Goal: Navigation & Orientation: Understand site structure

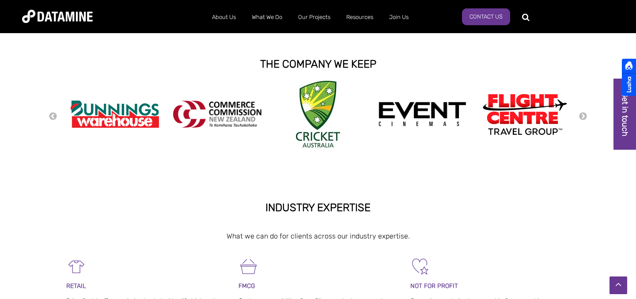
scroll to position [205, 0]
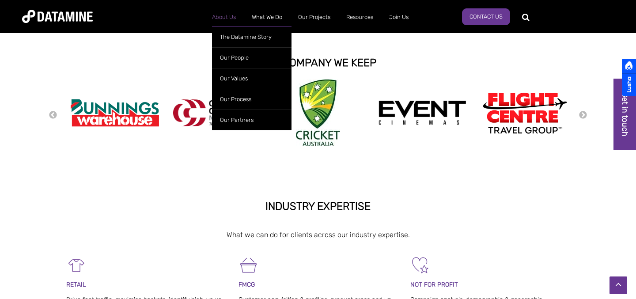
click at [231, 13] on link "About Us" at bounding box center [224, 17] width 40 height 23
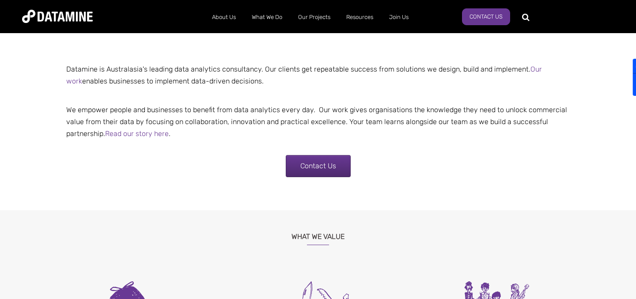
scroll to position [192, 0]
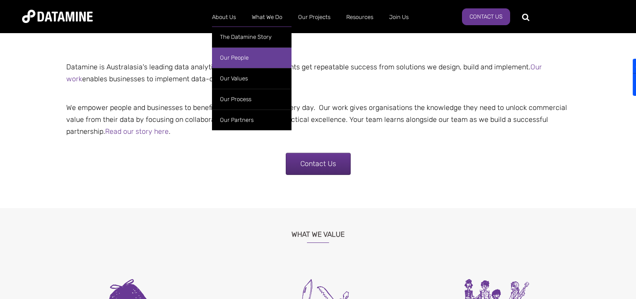
click at [232, 58] on link "Our People" at bounding box center [251, 57] width 79 height 21
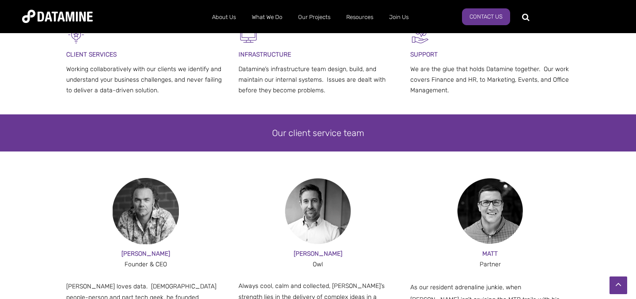
scroll to position [432, 0]
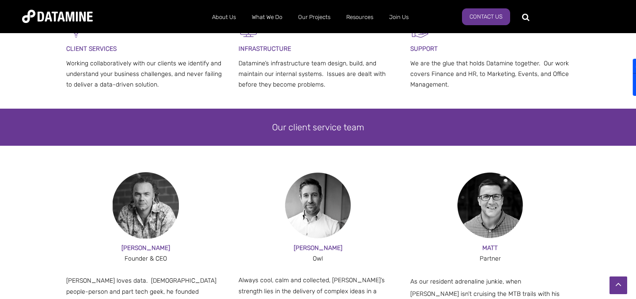
click at [137, 212] on img at bounding box center [146, 205] width 66 height 66
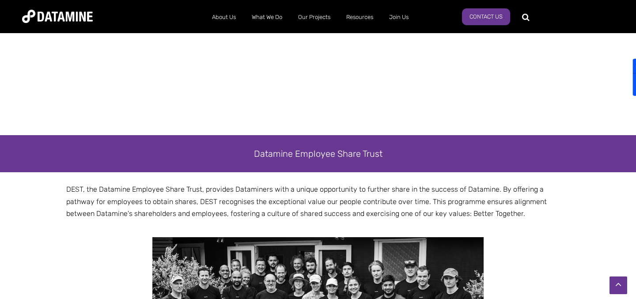
scroll to position [1307, 0]
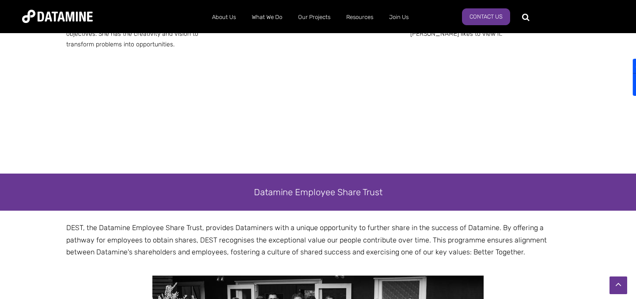
click at [75, 16] on img at bounding box center [57, 16] width 71 height 13
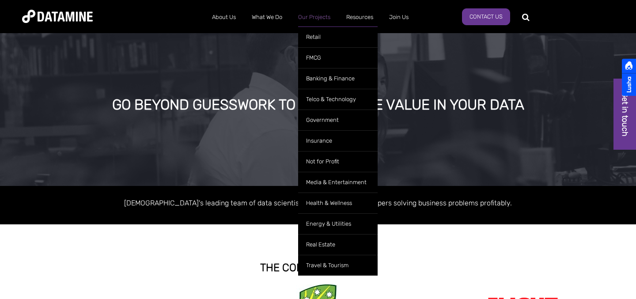
click at [305, 20] on link "Our Projects" at bounding box center [314, 17] width 48 height 23
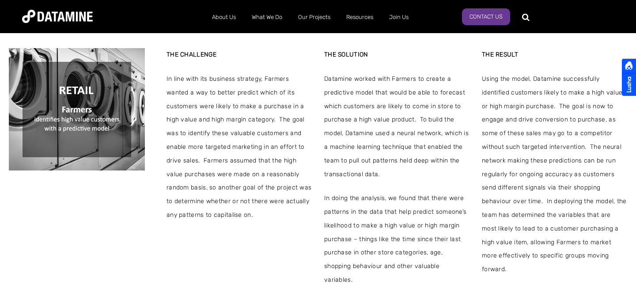
scroll to position [203, 0]
